Goal: Check status

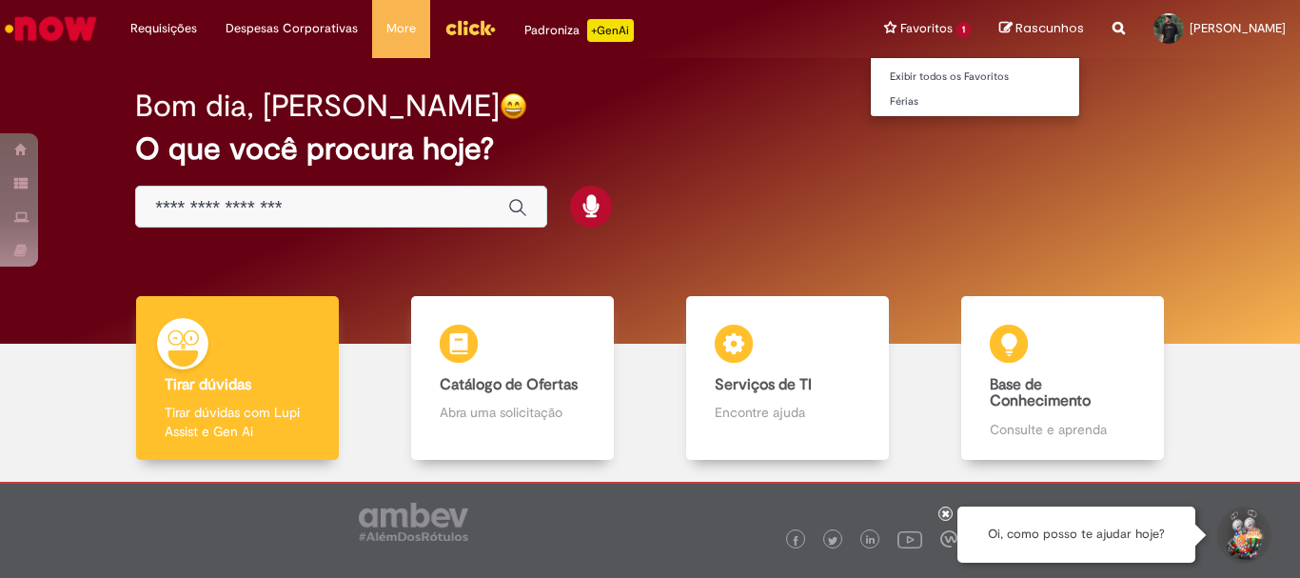
click at [870, 15] on li "Favoritos 1 Exibir todos os Favoritos Férias" at bounding box center [927, 28] width 115 height 57
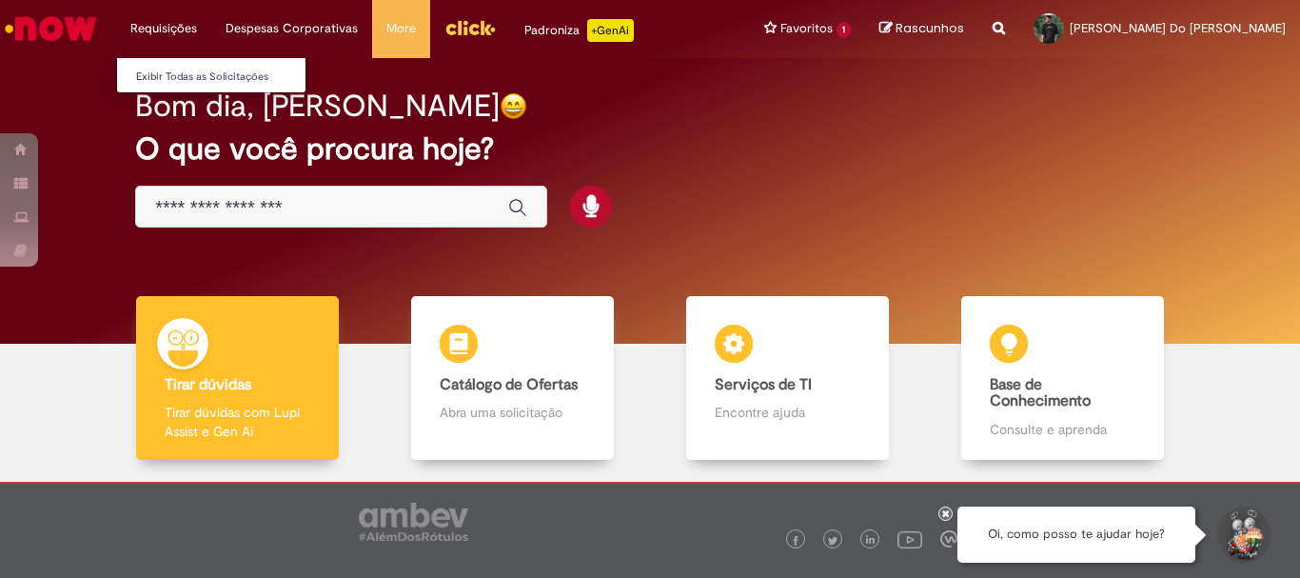
click at [168, 25] on li "Requisições Exibir Todas as Solicitações" at bounding box center [163, 28] width 95 height 57
click at [175, 71] on link "Exibir Todas as Solicitações" at bounding box center [221, 77] width 209 height 21
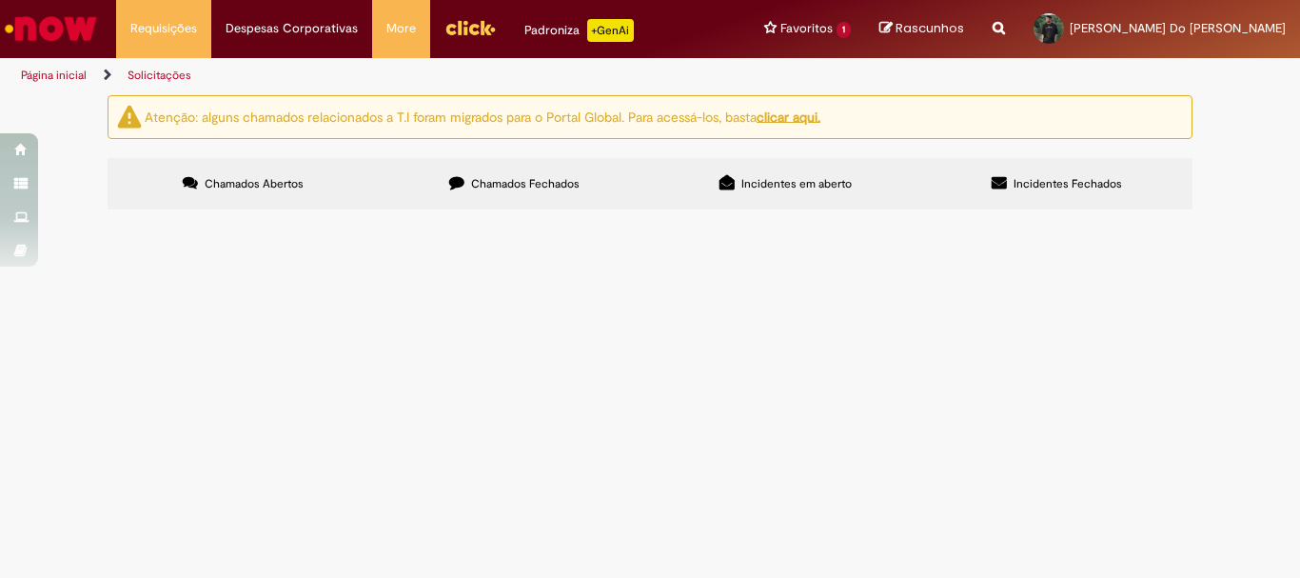
click at [281, 184] on span "Chamados Abertos" at bounding box center [254, 183] width 99 height 15
click at [0, 0] on input "Pesquisar" at bounding box center [0, 0] width 0 height 0
click at [0, 0] on div "Não há registros em Item solicitado usando este filtro" at bounding box center [0, 0] width 0 height 0
click at [527, 200] on label "Chamados Fechados" at bounding box center [514, 183] width 271 height 51
click at [764, 178] on span "Incidentes em aberto" at bounding box center [796, 183] width 110 height 15
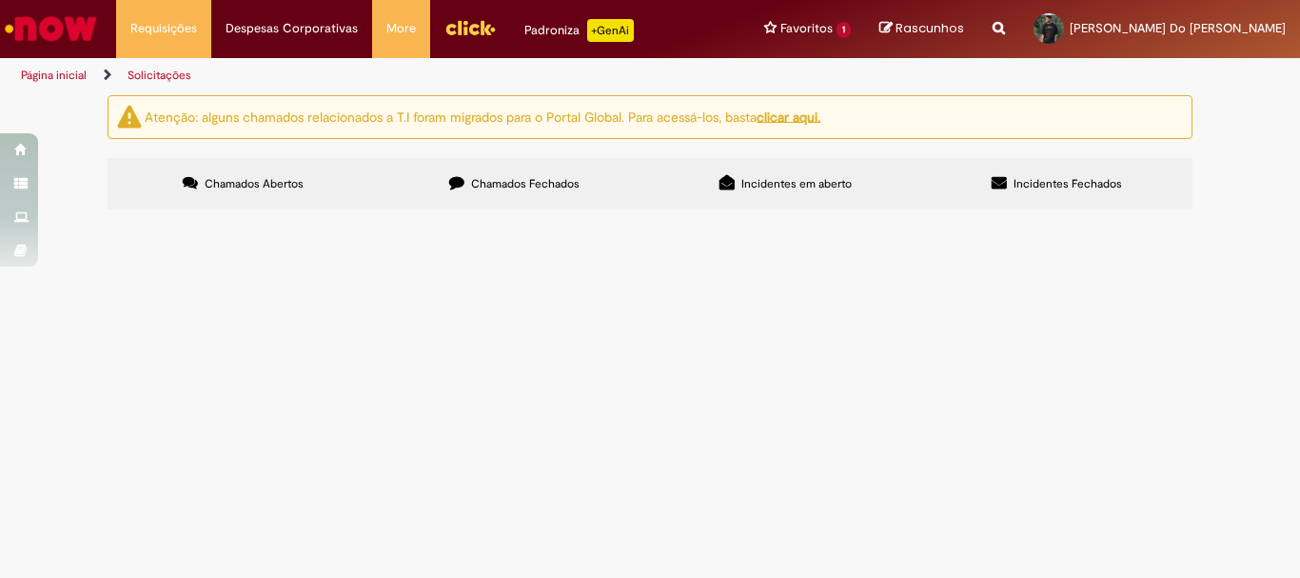
click at [1091, 188] on span "Incidentes Fechados" at bounding box center [1068, 183] width 109 height 15
click at [0, 0] on div "Não há registros em Incidente usando este filtro" at bounding box center [0, 0] width 0 height 0
